Goal: Task Accomplishment & Management: Use online tool/utility

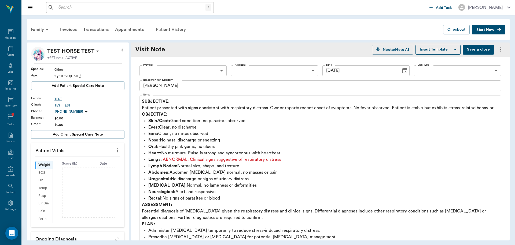
click at [182, 31] on div "Patient History" at bounding box center [171, 29] width 37 height 13
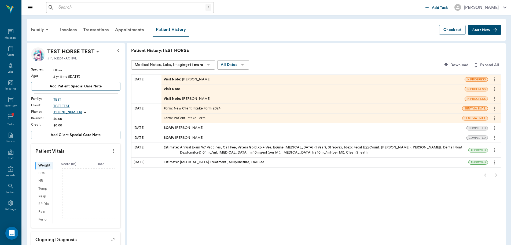
click at [166, 82] on div "Visit Note : [PERSON_NAME]" at bounding box center [313, 79] width 303 height 9
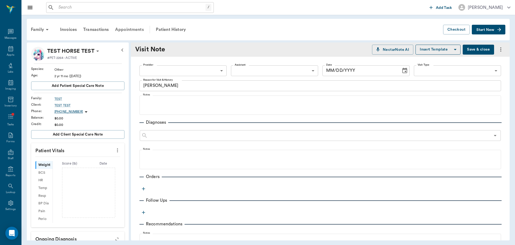
type textarea "[PERSON_NAME]"
type input "[DATE]"
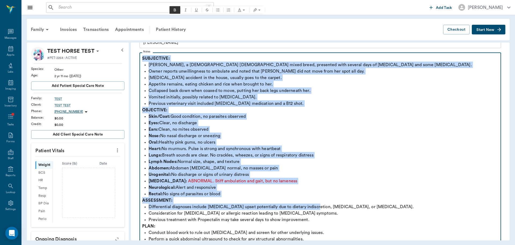
scroll to position [134, 0]
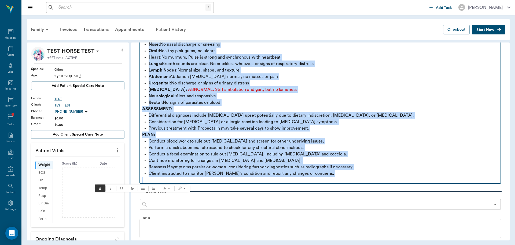
drag, startPoint x: 143, startPoint y: 101, endPoint x: 376, endPoint y: 183, distance: 247.1
click at [376, 183] on fieldset "Notes SUBJECTIVE: [PERSON_NAME], a [DEMOGRAPHIC_DATA] [DEMOGRAPHIC_DATA] mixed …" at bounding box center [321, 71] width 362 height 224
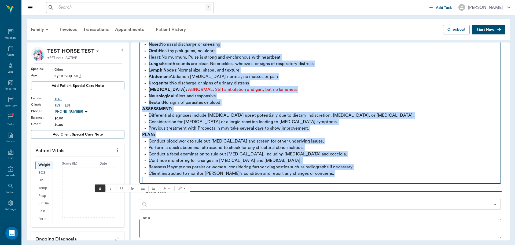
copy div "SUBJECTIVE: [PERSON_NAME], a [DEMOGRAPHIC_DATA] [DEMOGRAPHIC_DATA] mixed breed,…"
